Goal: Communication & Community: Answer question/provide support

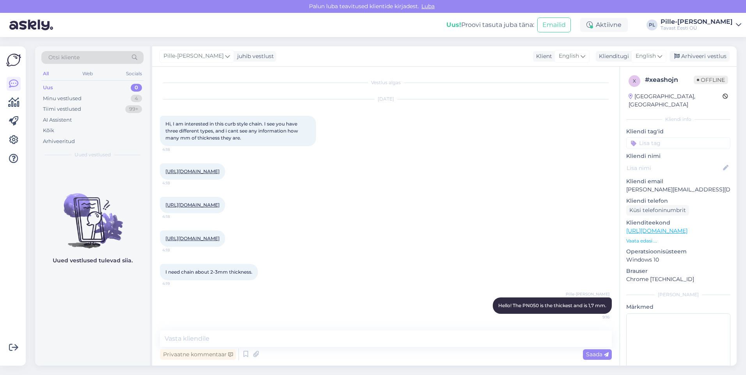
scroll to position [21, 0]
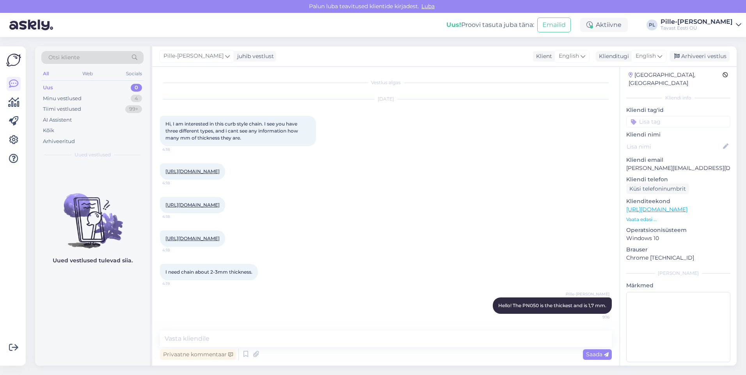
click at [110, 87] on div "Uus 0" at bounding box center [92, 87] width 102 height 11
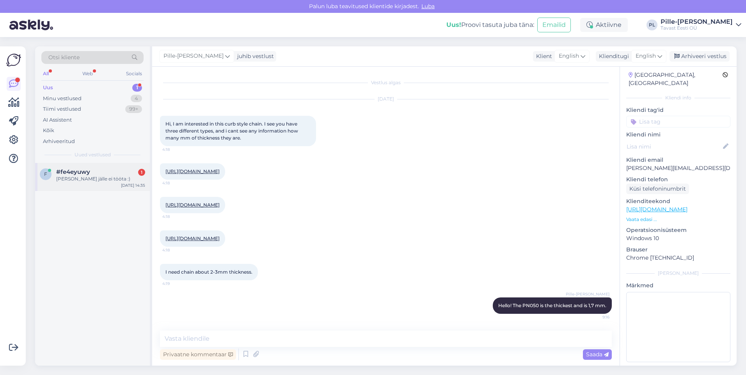
click at [110, 174] on div "#fe4eyuwy 1" at bounding box center [100, 172] width 89 height 7
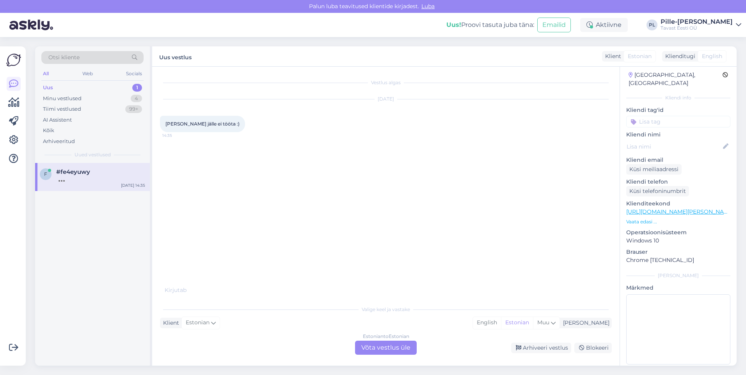
click at [396, 344] on div "Estonian to Estonian Võta vestlus üle" at bounding box center [386, 348] width 62 height 14
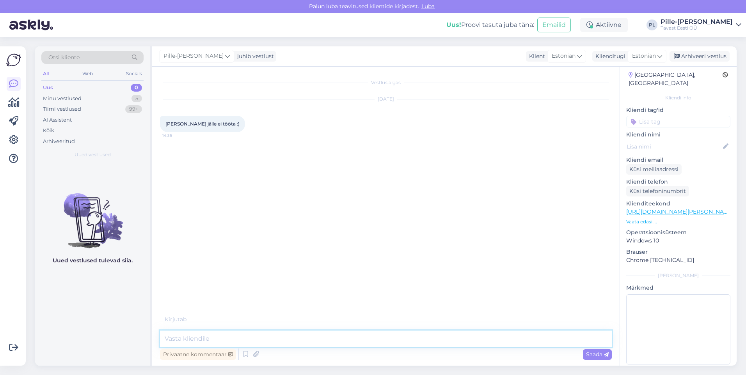
click at [369, 343] on textarea at bounding box center [386, 339] width 452 height 16
type textarea "Tere!"
type textarea "Millise kupongiga on tegu?"
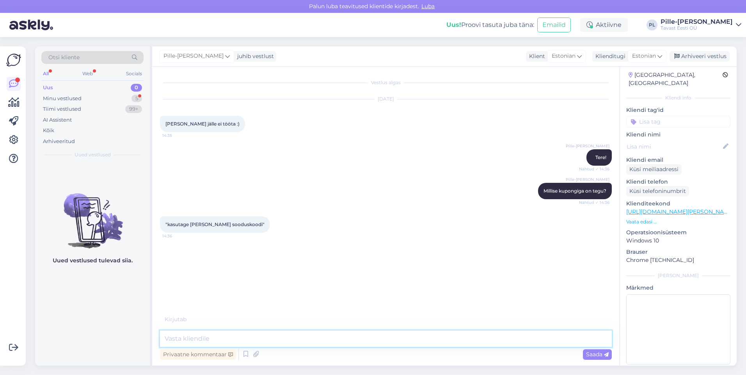
click at [257, 335] on textarea at bounding box center [386, 339] width 452 height 16
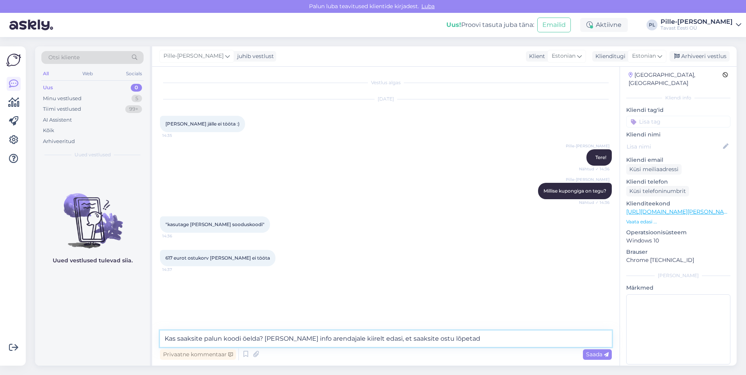
type textarea "Kas saaksite palun koodi öelda? [PERSON_NAME] info arendajale kiirelt edasi, et…"
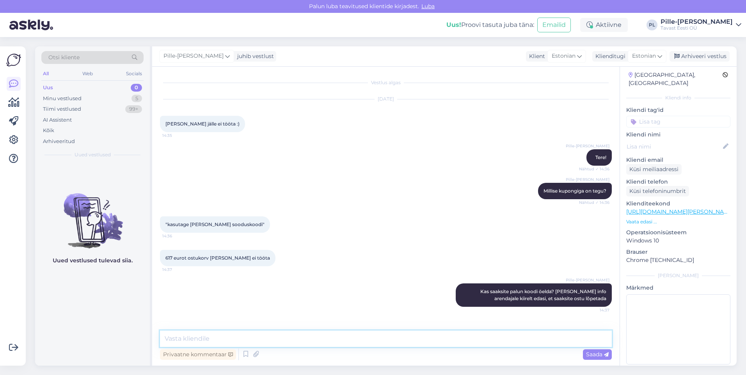
type textarea "K"
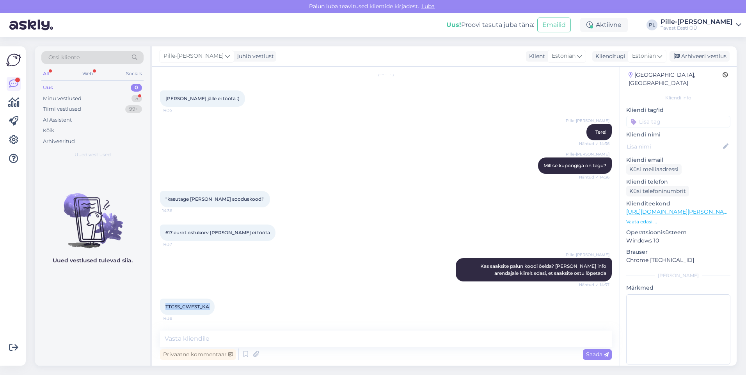
drag, startPoint x: 165, startPoint y: 306, endPoint x: 213, endPoint y: 306, distance: 47.6
click at [213, 306] on div "TTCSS_CWF3T_KA 14:38" at bounding box center [187, 307] width 55 height 16
drag, startPoint x: 213, startPoint y: 306, endPoint x: 205, endPoint y: 307, distance: 7.5
copy span "TTCSS_CWF3T_KA"
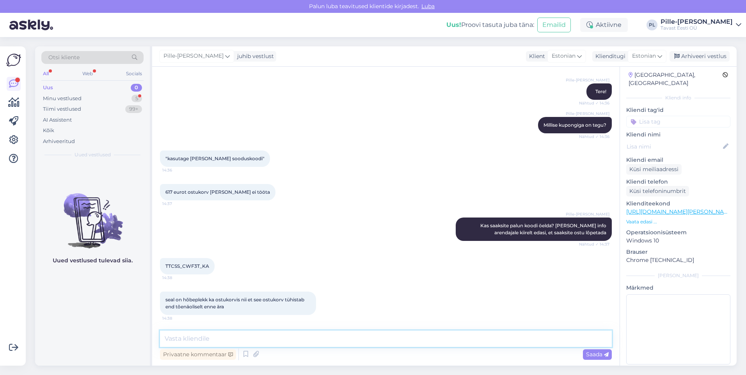
click at [464, 335] on textarea at bounding box center [386, 339] width 452 height 16
type textarea "P"
click at [425, 329] on div "Vestlus algas [DATE] Teie kupong jälle ei tööta :) 14:35 Pille-[PERSON_NAME] Te…" at bounding box center [385, 216] width 467 height 299
drag, startPoint x: 425, startPoint y: 329, endPoint x: 428, endPoint y: 333, distance: 5.1
click at [425, 331] on div "Vestlus algas [DATE] Teie kupong jälle ei tööta :) 14:35 Pille-[PERSON_NAME] Te…" at bounding box center [385, 216] width 467 height 299
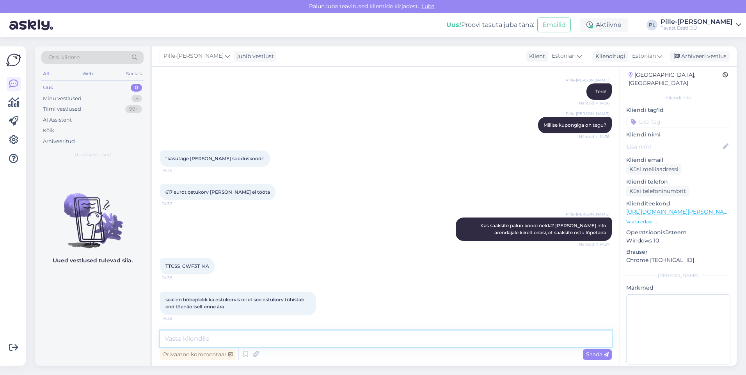
click at [427, 333] on textarea at bounding box center [386, 339] width 452 height 16
click at [428, 334] on textarea at bounding box center [386, 339] width 452 height 16
click at [422, 341] on textarea at bounding box center [386, 339] width 452 height 16
click at [223, 343] on textarea at bounding box center [386, 339] width 452 height 16
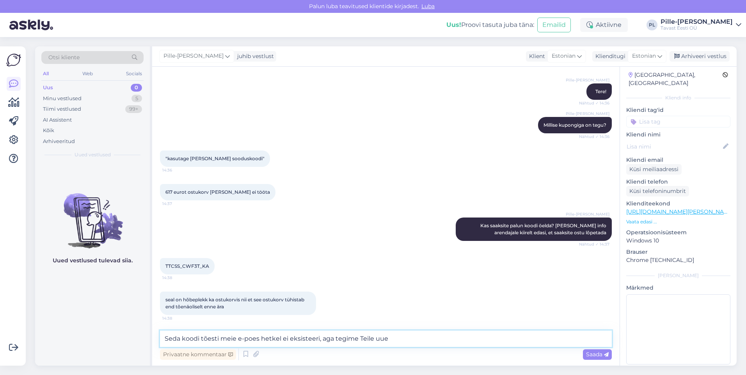
type textarea "Seda koodi tõesti meie e-poes hetkel ei eksisteeri, aga tegime Teile uue."
drag, startPoint x: 391, startPoint y: 338, endPoint x: 156, endPoint y: 345, distance: 234.6
click at [156, 345] on div "Vestlus algas [DATE] Teie kupong jälle ei tööta :) 14:35 Pille-[PERSON_NAME] Te…" at bounding box center [385, 216] width 467 height 299
type textarea "Proovige nüüd uuesti :)"
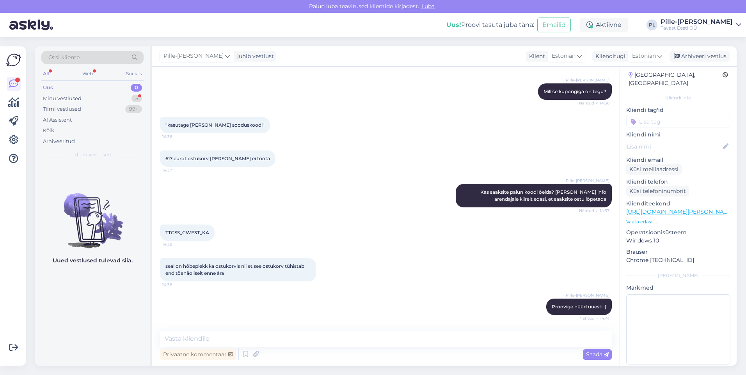
scroll to position [133, 0]
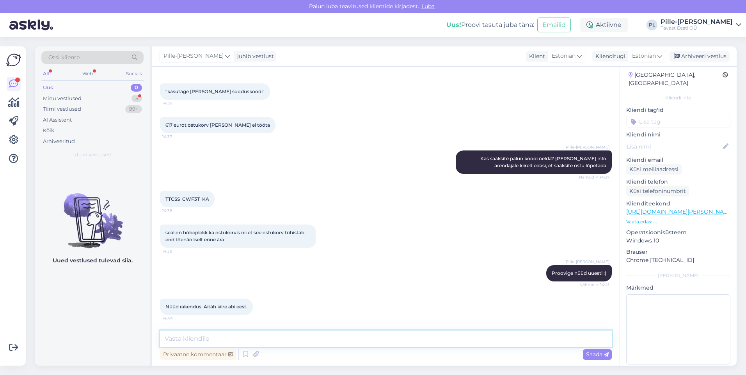
click at [245, 339] on textarea at bounding box center [386, 339] width 452 height 16
type textarea "S"
drag, startPoint x: 181, startPoint y: 339, endPoint x: 154, endPoint y: 338, distance: 26.9
click at [154, 338] on div "Vestlus algas [DATE] Teie kupong jälle ei tööta :) 14:35 Pille-[PERSON_NAME] Te…" at bounding box center [385, 216] width 467 height 299
click at [174, 341] on textarea "Väha hea! Aitan meeleldi :)" at bounding box center [386, 339] width 452 height 16
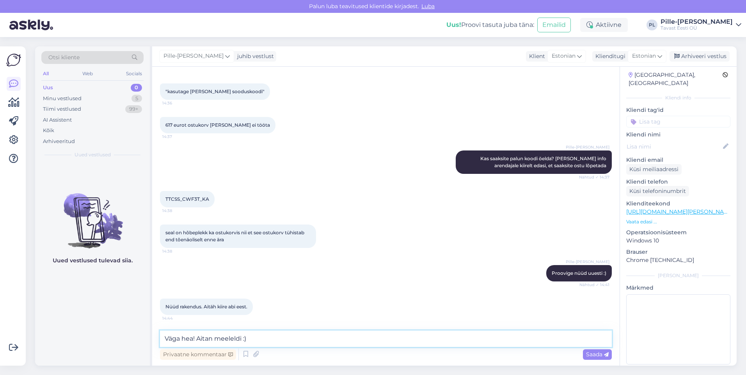
click at [266, 336] on textarea "Väga hea! Aitan meeleldi :)" at bounding box center [386, 339] width 452 height 16
type textarea "Väga hea! Aitan meeleldi :)"
click at [593, 352] on span "Saada" at bounding box center [597, 354] width 23 height 7
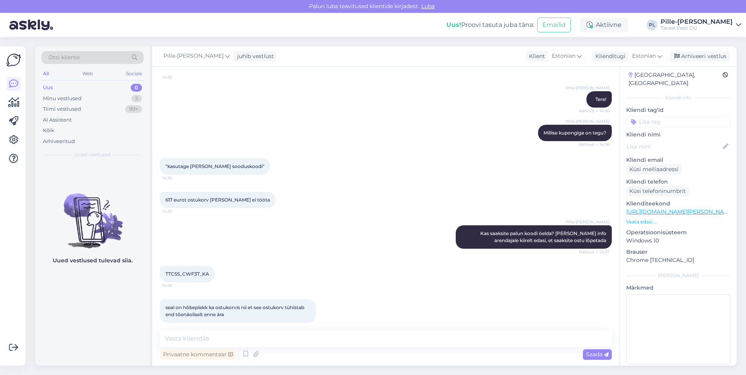
scroll to position [167, 0]
